Goal: Complete application form: Complete application form

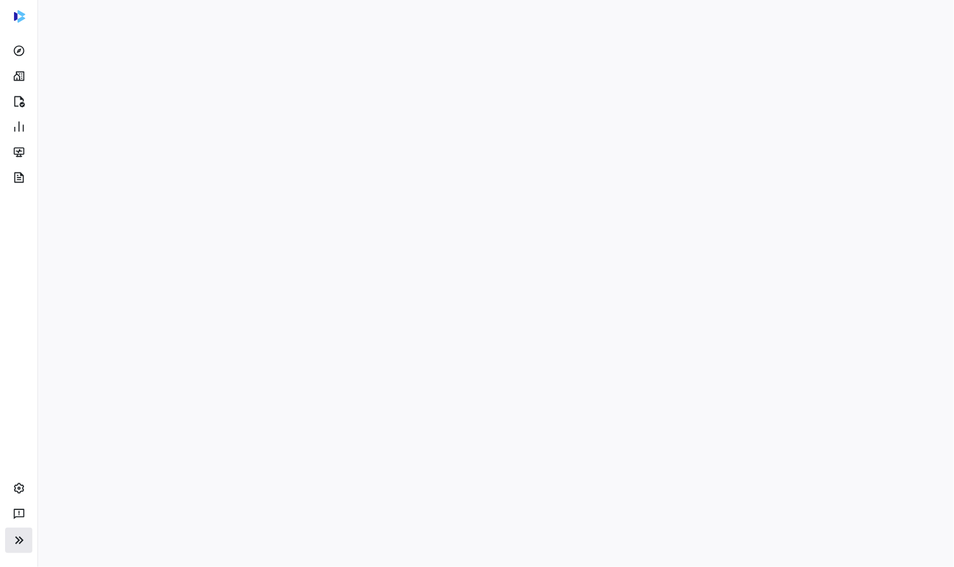
click at [16, 542] on icon at bounding box center [19, 541] width 8 height 8
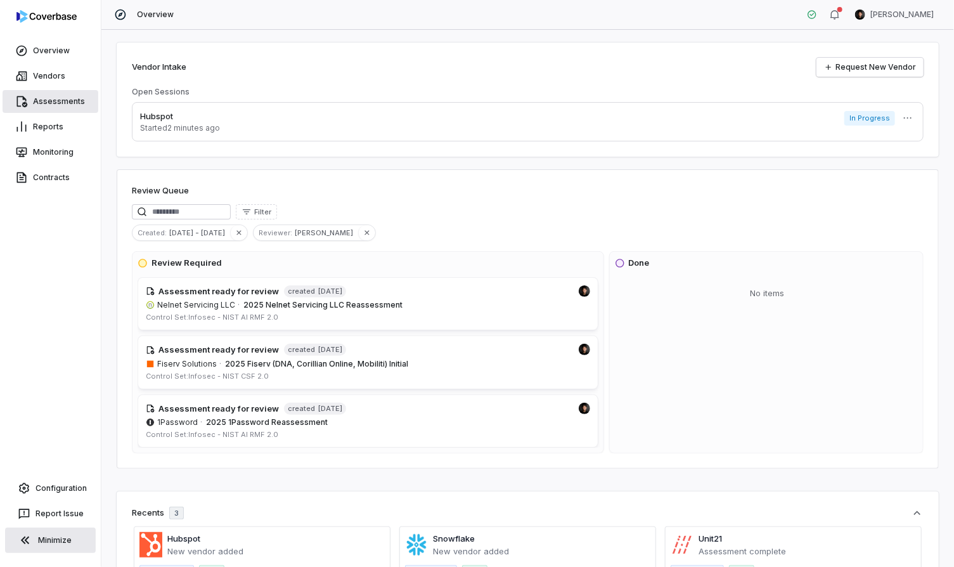
click at [52, 98] on link "Assessments" at bounding box center [51, 101] width 96 height 23
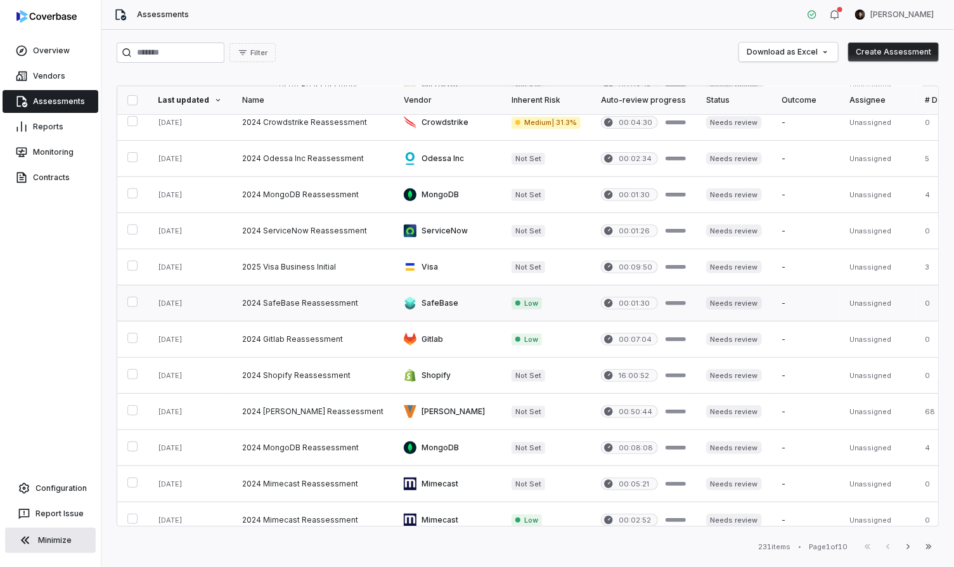
scroll to position [489, 0]
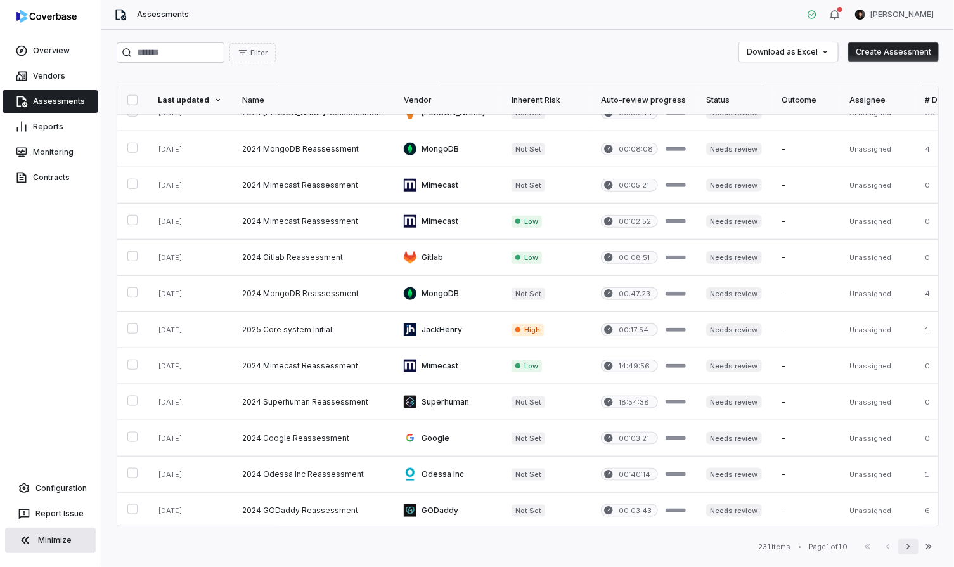
click at [906, 549] on icon "button" at bounding box center [909, 547] width 10 height 10
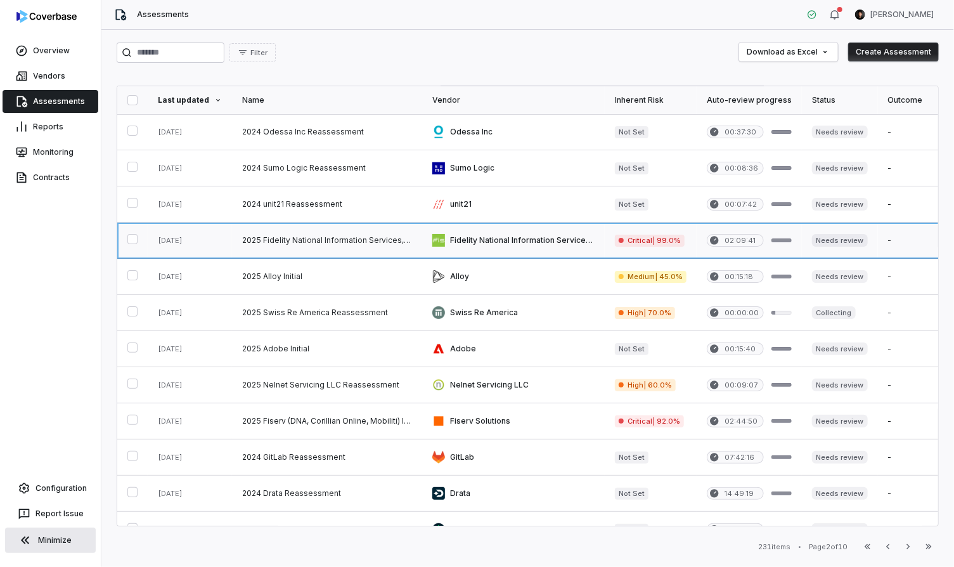
click at [399, 227] on link at bounding box center [327, 241] width 190 height 36
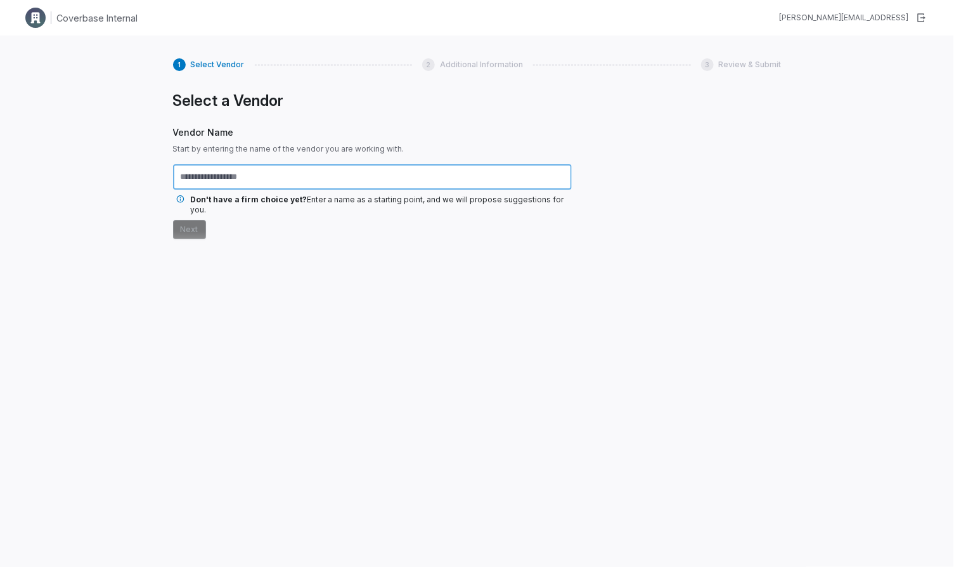
click at [231, 179] on input "text" at bounding box center [372, 176] width 399 height 25
type input "*******"
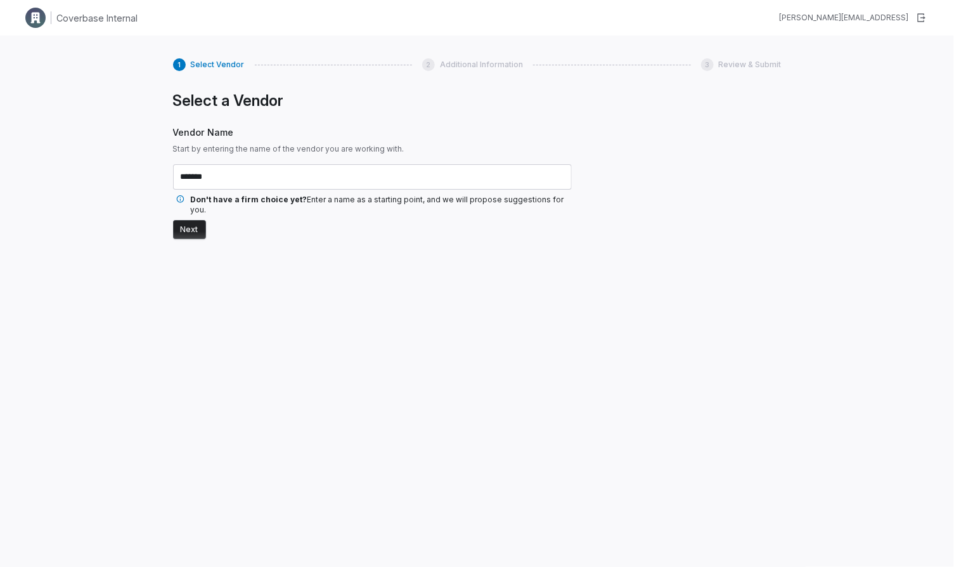
click at [185, 220] on button "Next" at bounding box center [189, 229] width 33 height 19
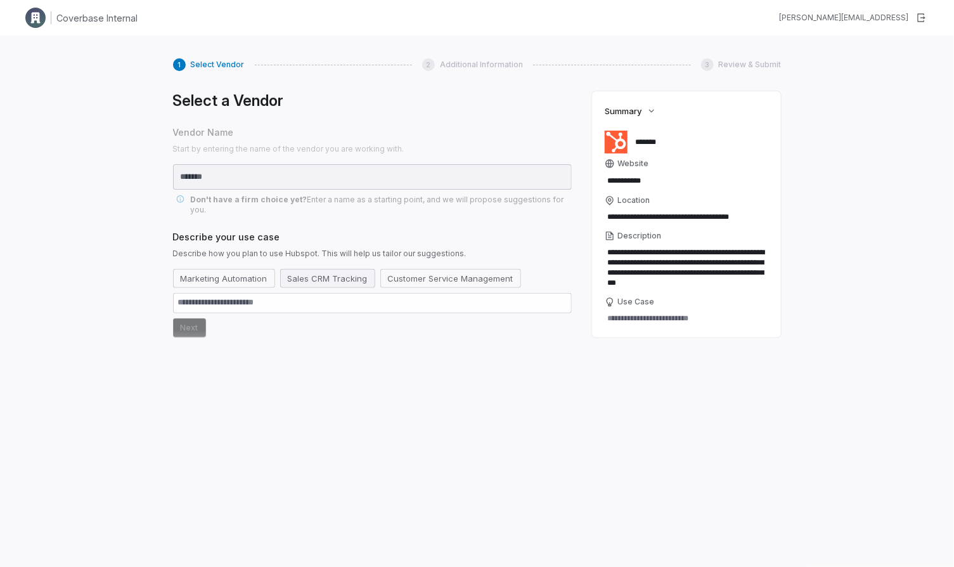
click at [302, 273] on button "Sales CRM Tracking" at bounding box center [327, 278] width 95 height 19
click at [186, 322] on button "Next" at bounding box center [189, 327] width 33 height 19
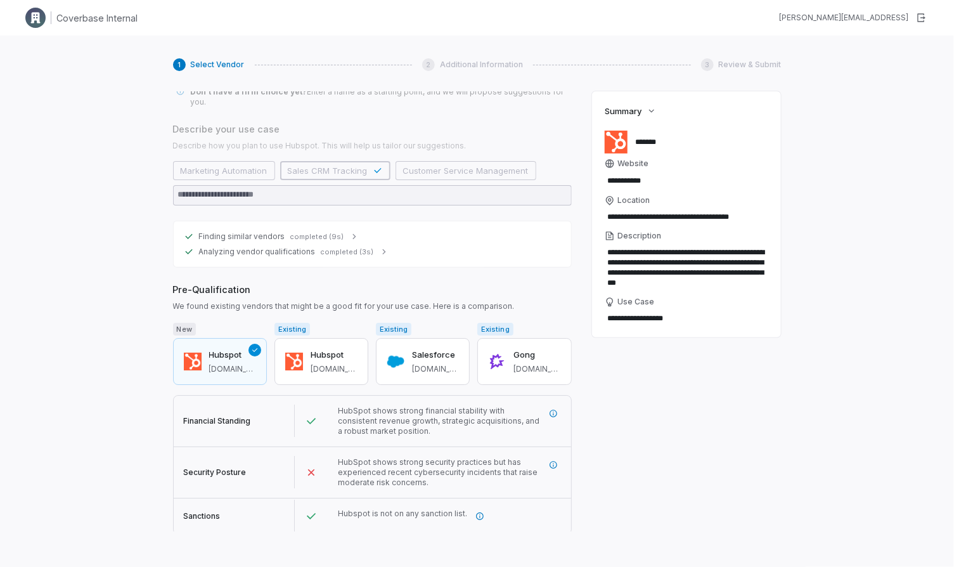
scroll to position [123, 0]
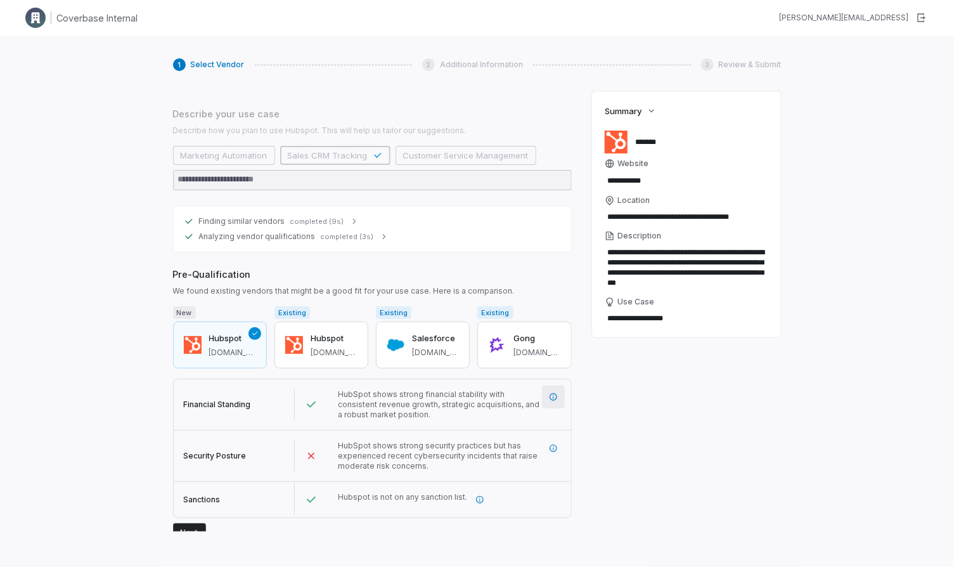
click at [548, 387] on button "button" at bounding box center [553, 397] width 23 height 23
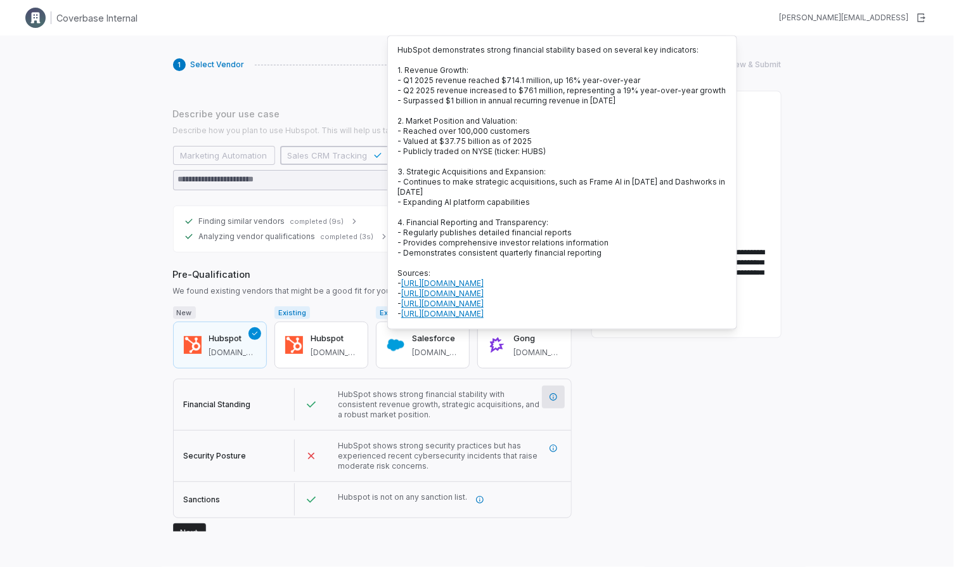
click at [451, 400] on span "HubSpot shows strong financial stability with consistent revenue growth, strate…" at bounding box center [439, 404] width 203 height 30
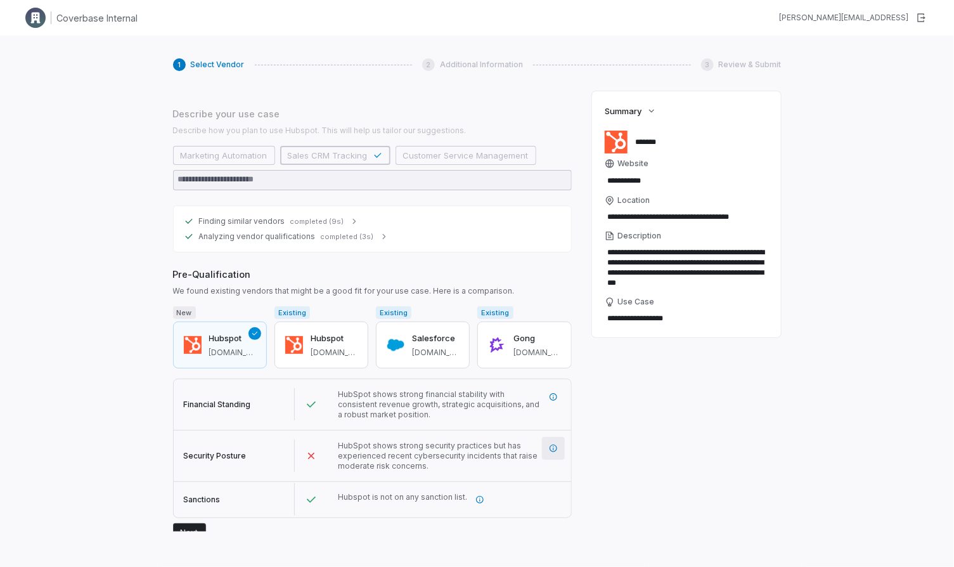
click at [551, 444] on icon "More information" at bounding box center [553, 448] width 9 height 9
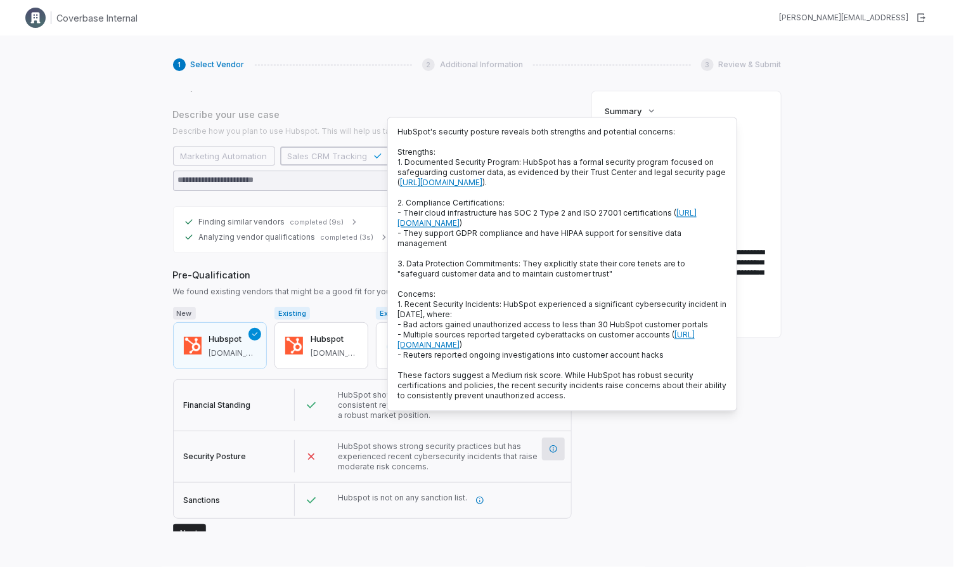
click at [314, 399] on icon "Passed" at bounding box center [311, 405] width 13 height 13
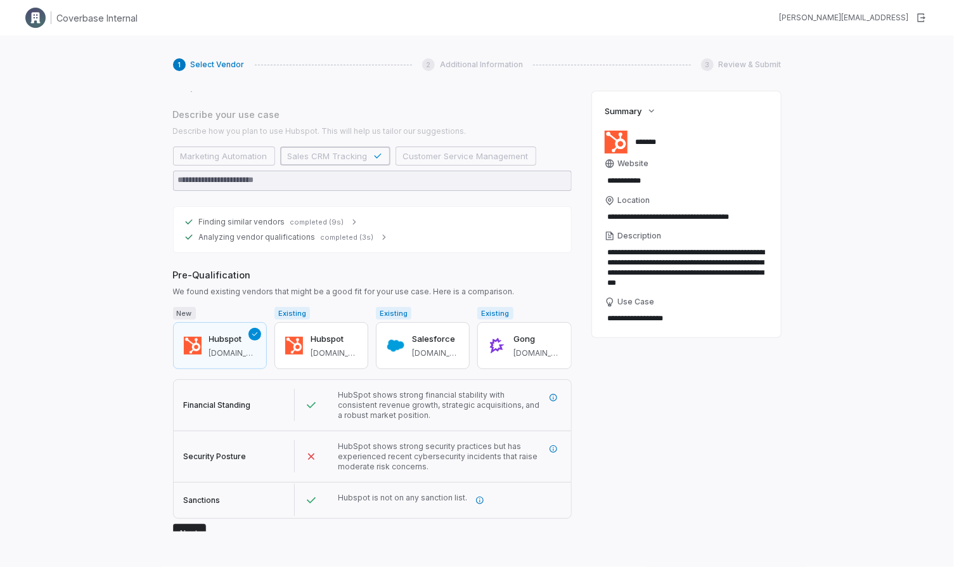
click at [195, 524] on button "Next" at bounding box center [189, 533] width 33 height 19
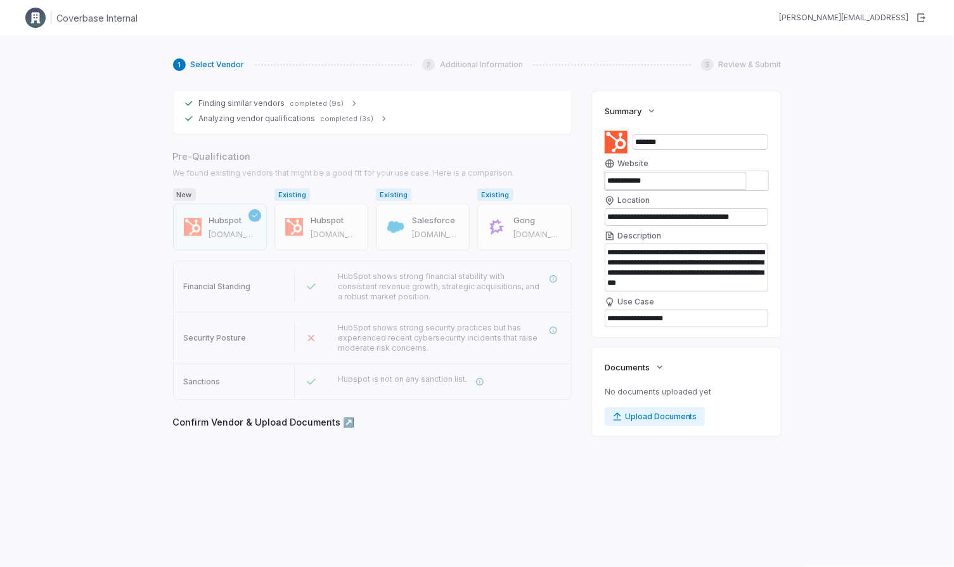
scroll to position [240, 0]
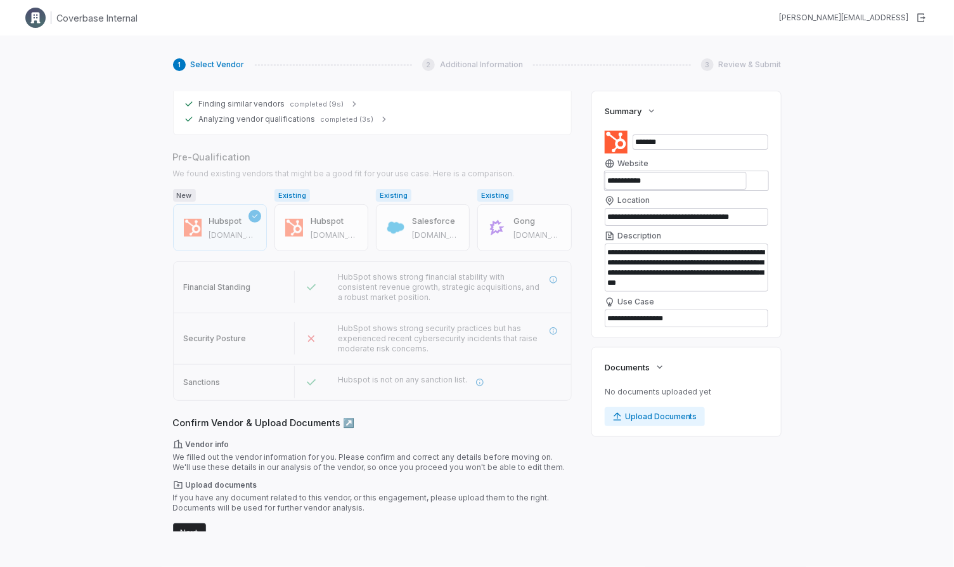
click at [195, 523] on button "Next" at bounding box center [189, 532] width 33 height 19
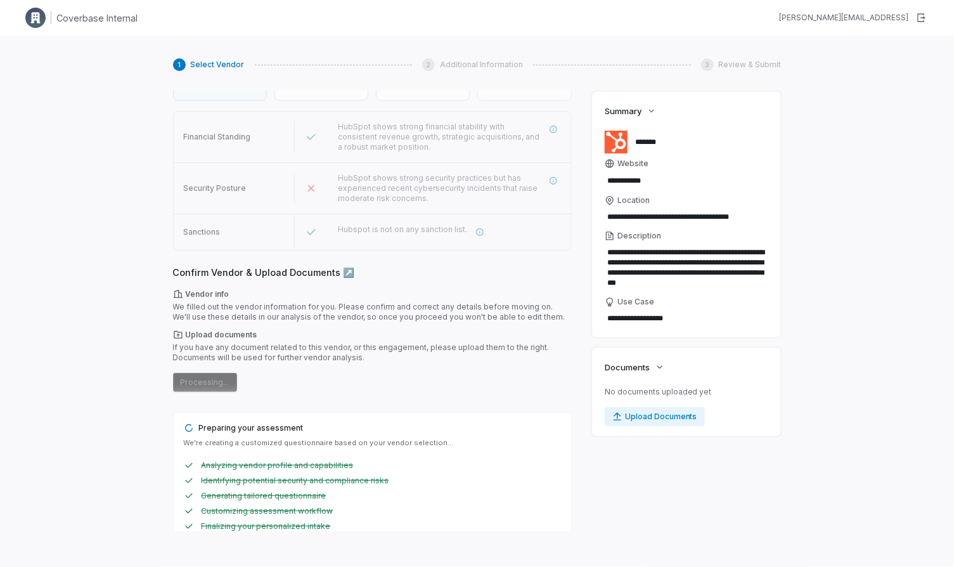
scroll to position [0, 0]
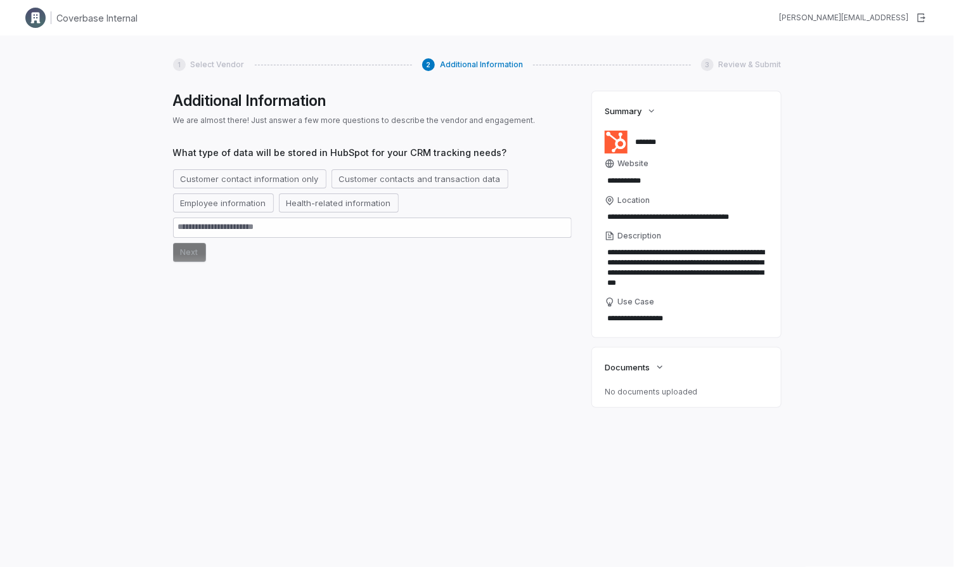
drag, startPoint x: 361, startPoint y: 150, endPoint x: 479, endPoint y: 147, distance: 117.4
click at [479, 147] on span "What type of data will be stored in HubSpot for your CRM tracking needs?" at bounding box center [372, 152] width 399 height 13
click at [231, 211] on button "Employee information" at bounding box center [223, 202] width 101 height 19
click at [332, 200] on button "Health-related information" at bounding box center [354, 202] width 120 height 19
click at [232, 200] on button "Employee information" at bounding box center [223, 202] width 101 height 19
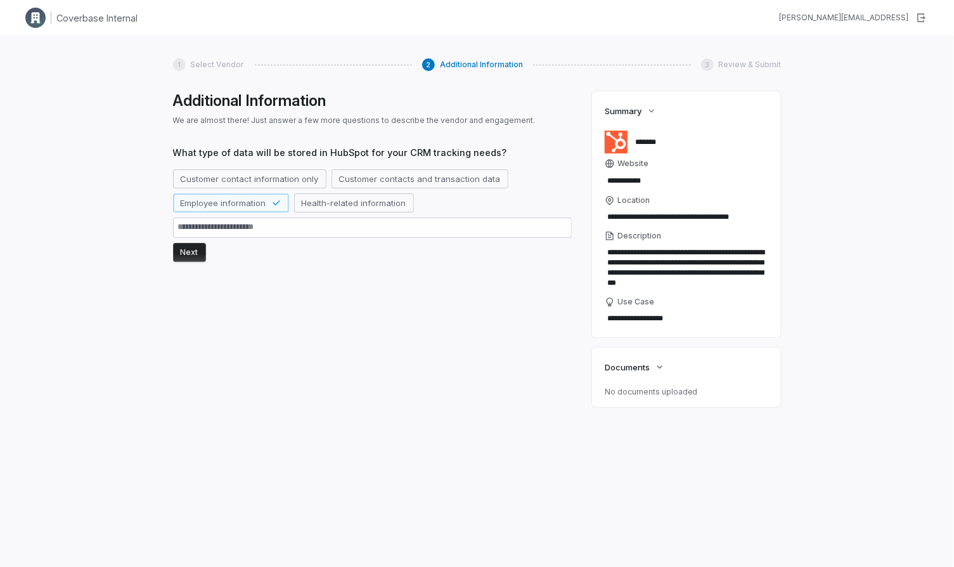
click at [179, 258] on button "Next" at bounding box center [189, 252] width 33 height 19
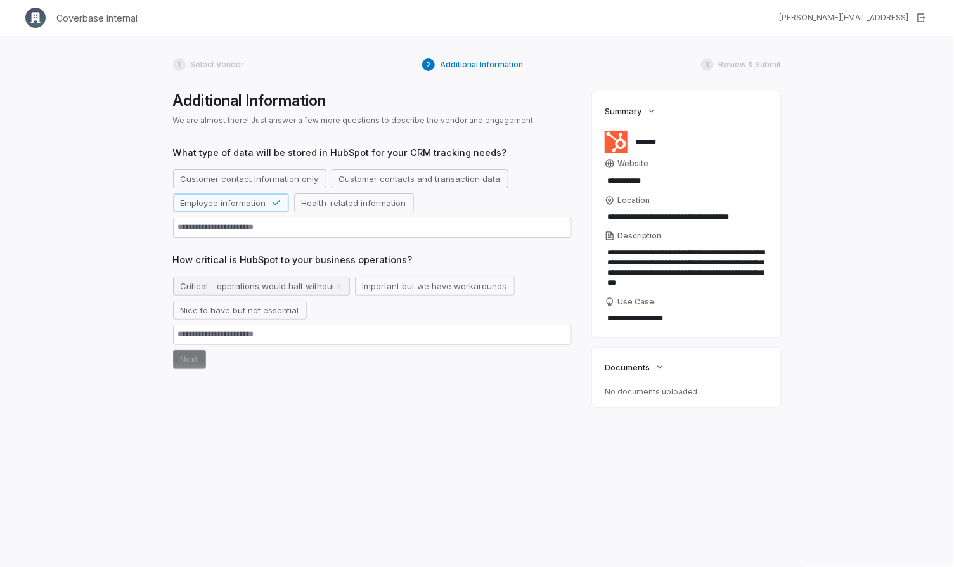
click at [310, 287] on button "Critical - operations would halt without it" at bounding box center [261, 286] width 177 height 19
click at [183, 365] on button "Next" at bounding box center [189, 359] width 33 height 19
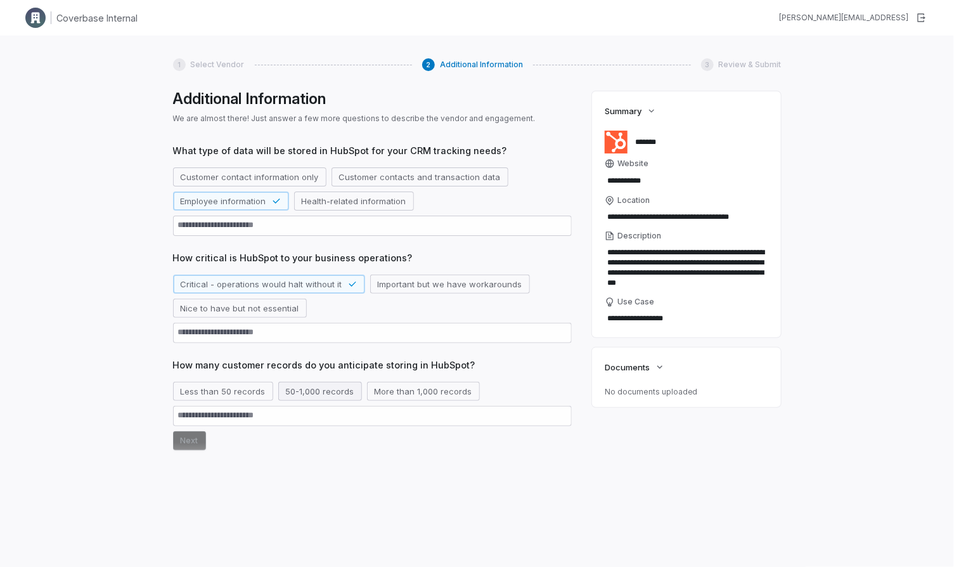
click at [316, 388] on button "50-1,000 records" at bounding box center [320, 391] width 84 height 19
click at [189, 434] on button "Next" at bounding box center [189, 440] width 33 height 19
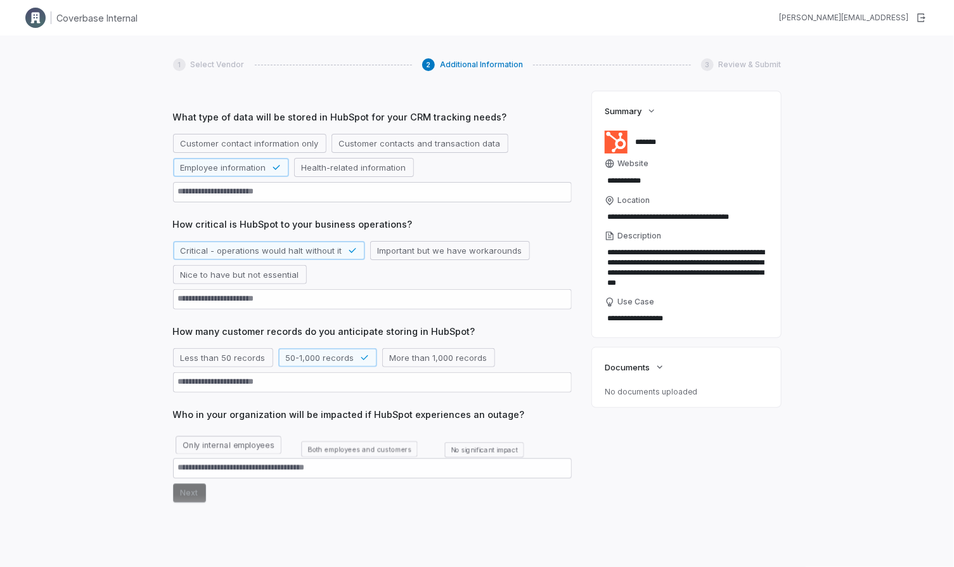
scroll to position [70, 0]
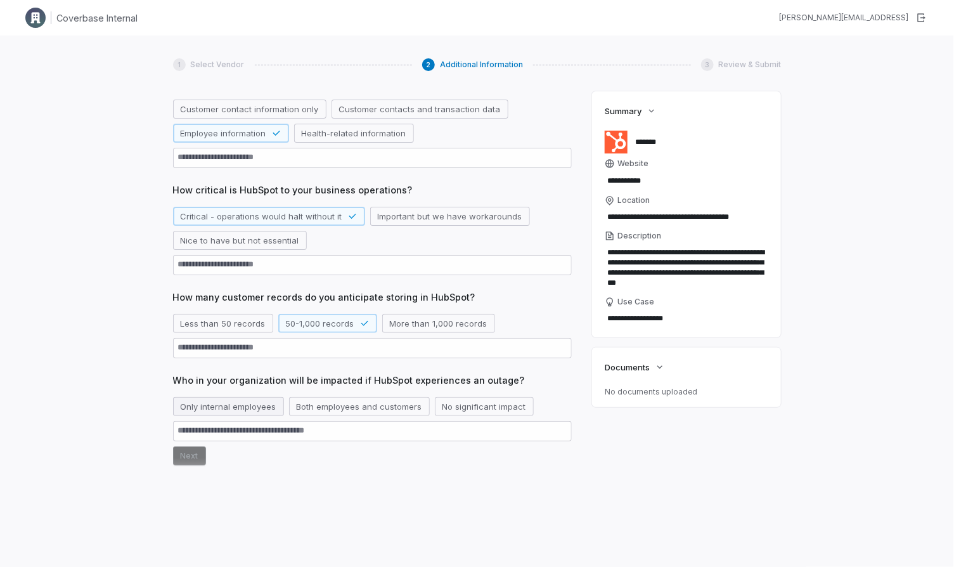
click at [243, 415] on button "Only internal employees" at bounding box center [228, 406] width 111 height 19
click at [181, 462] on button "Next" at bounding box center [189, 455] width 33 height 19
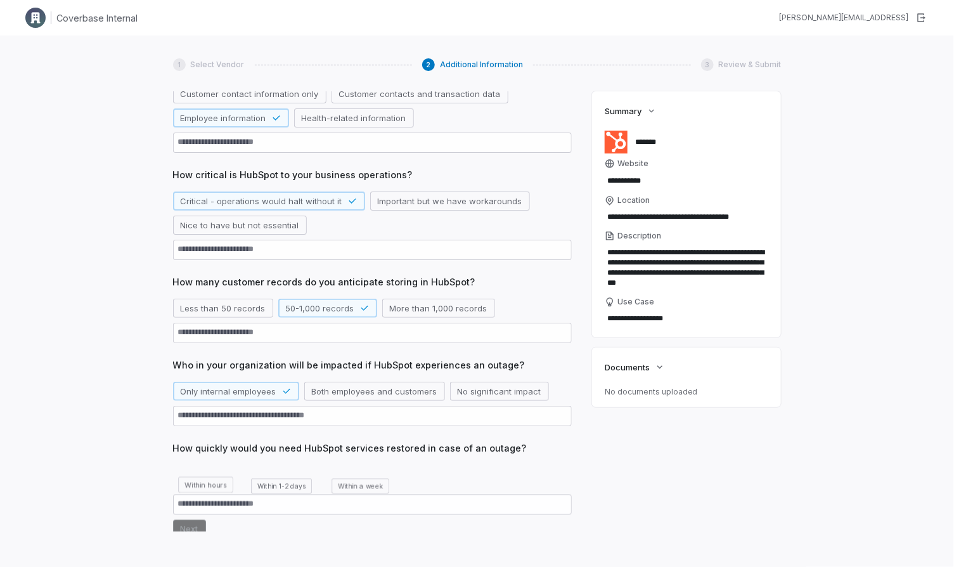
scroll to position [138, 0]
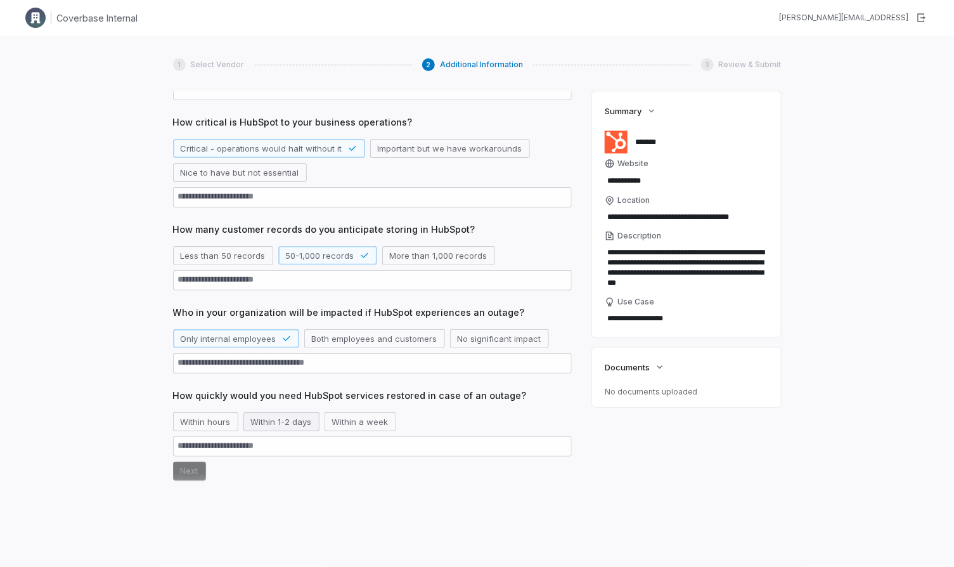
click at [306, 417] on button "Within 1-2 days" at bounding box center [282, 421] width 76 height 19
click at [185, 476] on button "Next" at bounding box center [189, 471] width 33 height 19
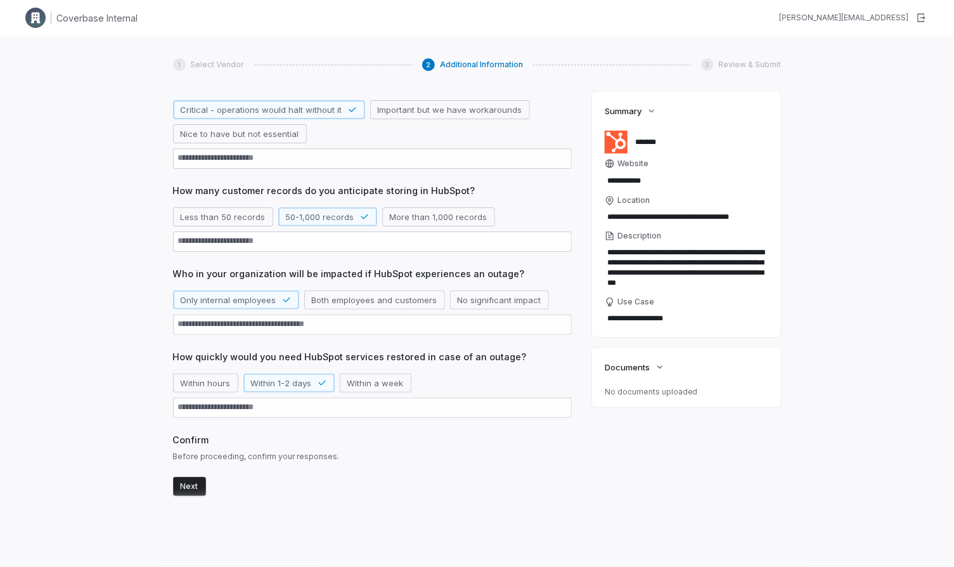
click at [181, 492] on button "Next" at bounding box center [189, 486] width 33 height 19
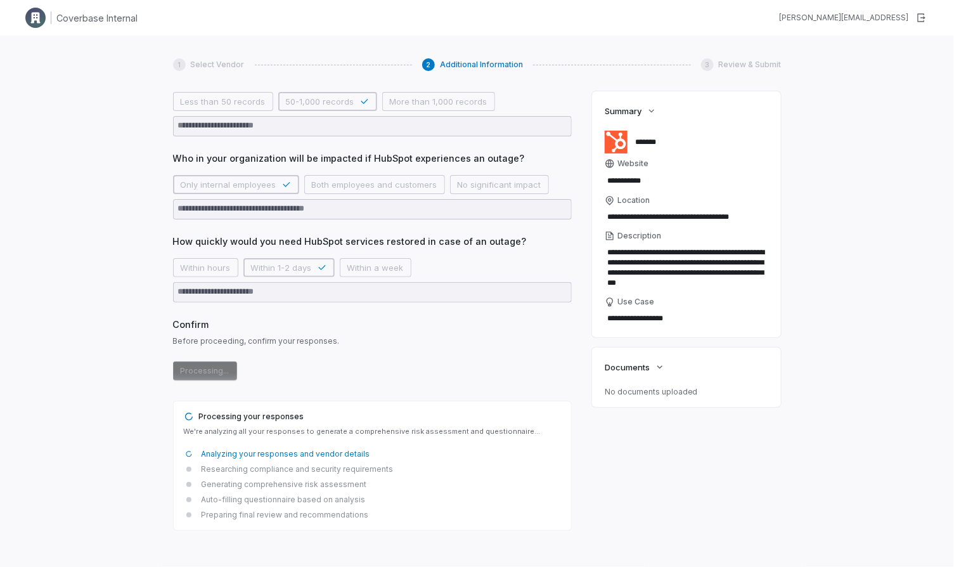
scroll to position [326, 0]
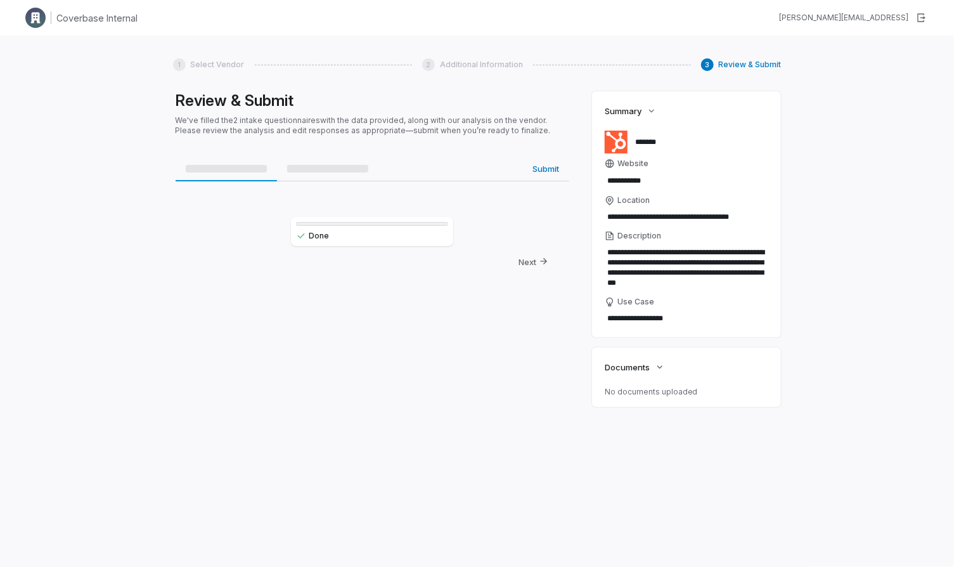
type textarea "*"
